Goal: Navigation & Orientation: Find specific page/section

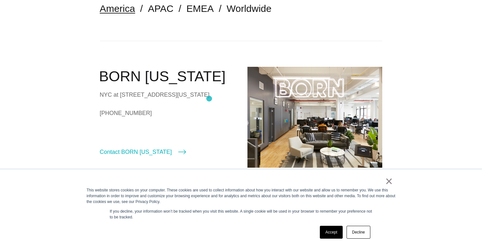
scroll to position [188, 0]
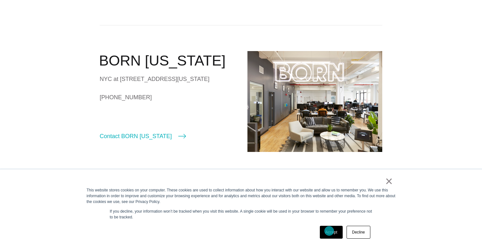
click at [329, 234] on link "Accept" at bounding box center [331, 232] width 23 height 13
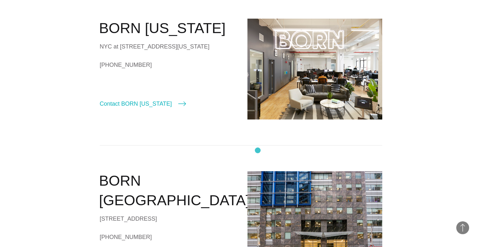
scroll to position [0, 0]
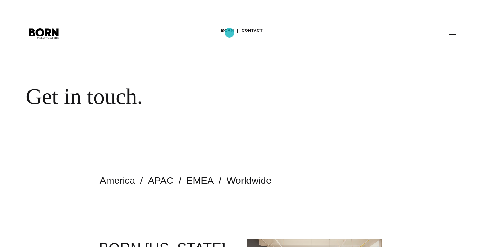
click at [229, 33] on link "BORN" at bounding box center [227, 31] width 13 height 10
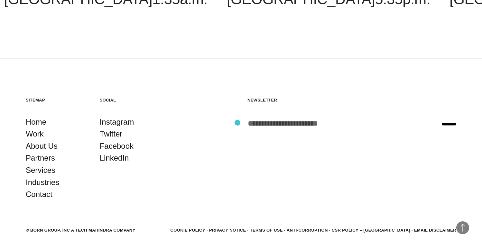
scroll to position [1805, 0]
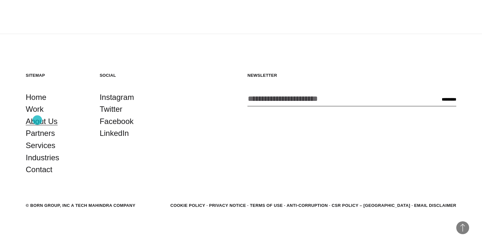
click at [37, 121] on link "About Us" at bounding box center [42, 121] width 32 height 12
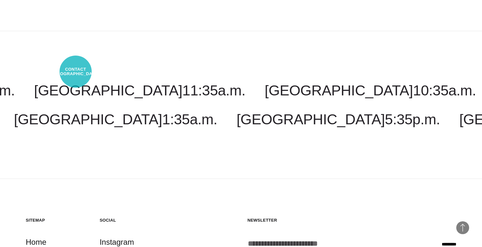
scroll to position [2102, 0]
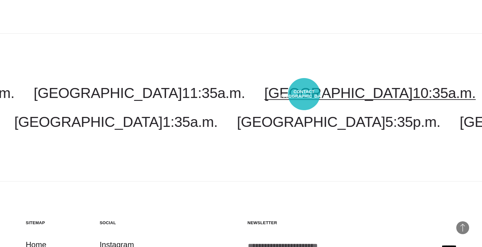
click at [304, 94] on link "Costa Rica 10:35a.m." at bounding box center [369, 93] width 211 height 16
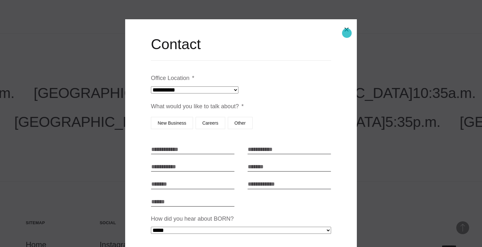
click at [347, 33] on button "Close modal" at bounding box center [346, 29] width 15 height 15
